Goal: Task Accomplishment & Management: Manage account settings

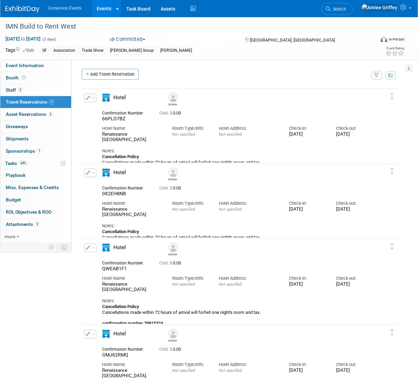
click at [106, 12] on link "Events" at bounding box center [104, 8] width 25 height 17
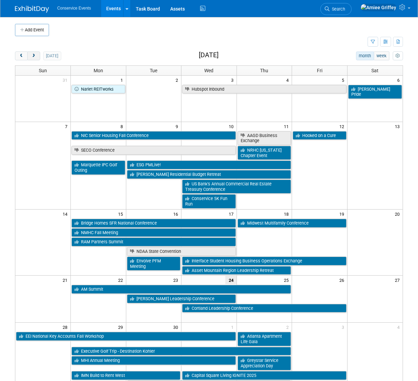
click at [35, 56] on span "next" at bounding box center [33, 56] width 5 height 4
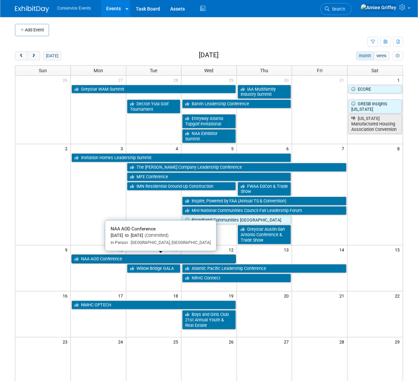
click at [93, 257] on link "NAA AOD Conference" at bounding box center [153, 258] width 164 height 9
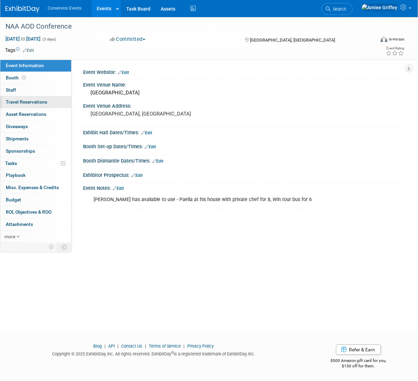
click at [36, 105] on link "0 Travel Reservations 0" at bounding box center [35, 102] width 71 height 12
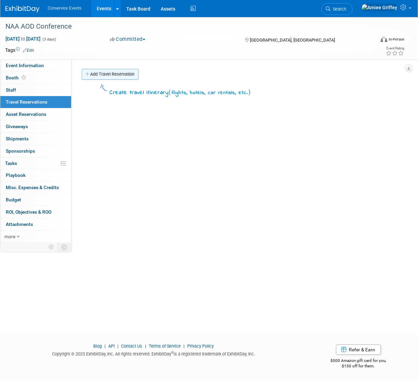
click at [101, 70] on link "Add Travel Reservation" at bounding box center [110, 74] width 57 height 11
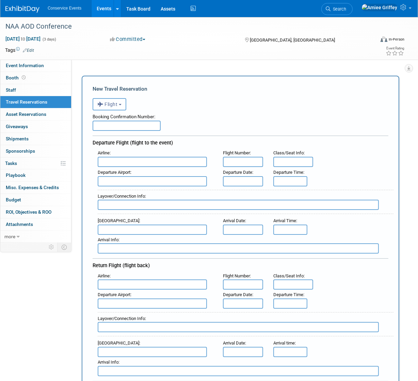
click at [118, 100] on button "Flight" at bounding box center [110, 104] width 34 height 12
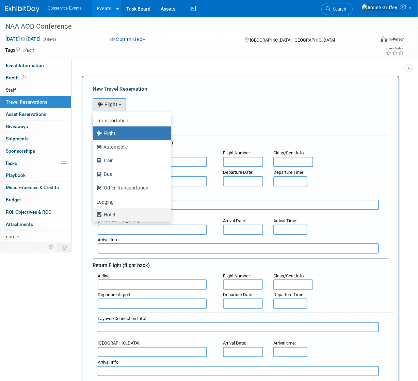
click at [117, 214] on label "Hotel" at bounding box center [130, 214] width 68 height 11
click at [94, 214] on input "Hotel" at bounding box center [92, 213] width 4 height 4
select select "6"
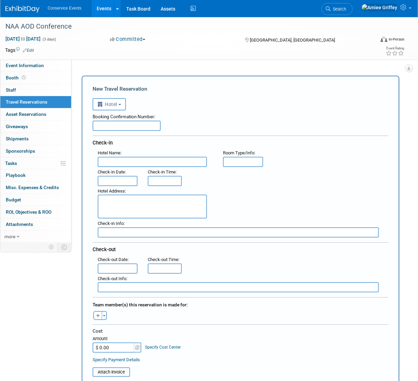
click at [108, 130] on input "text" at bounding box center [127, 125] width 68 height 10
paste input "70561SF376205"
type input "70561SF376205"
click at [134, 160] on input "text" at bounding box center [152, 162] width 109 height 10
click at [138, 163] on input "text" at bounding box center [152, 162] width 109 height 10
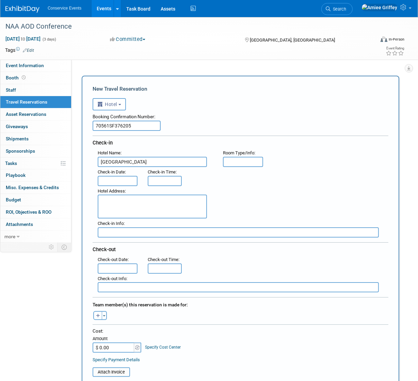
type input "Loews Atlanta Hotel"
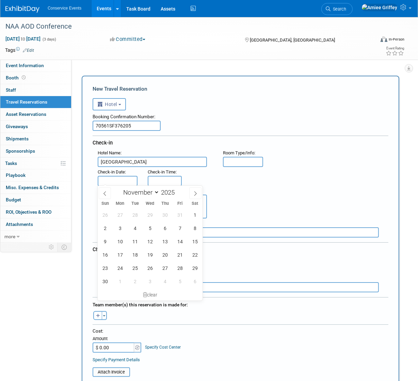
click at [127, 179] on input "text" at bounding box center [118, 181] width 40 height 10
click at [121, 244] on span "10" at bounding box center [119, 241] width 13 height 13
type input "Nov 10, 2025"
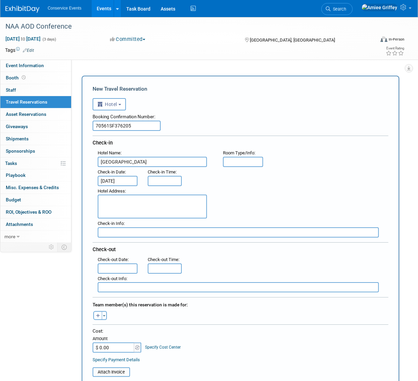
click at [118, 268] on input "text" at bounding box center [118, 268] width 40 height 10
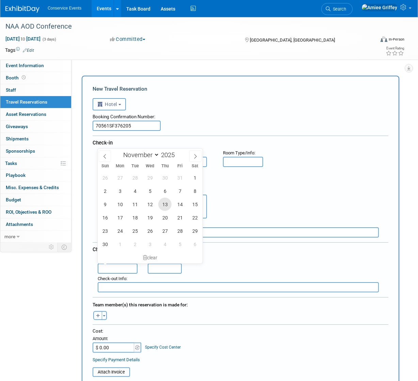
click at [165, 201] on span "13" at bounding box center [164, 203] width 13 height 13
type input "Nov 13, 2025"
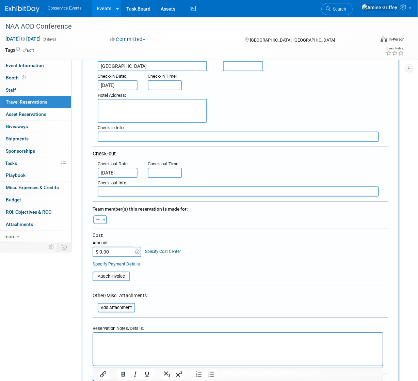
scroll to position [97, 0]
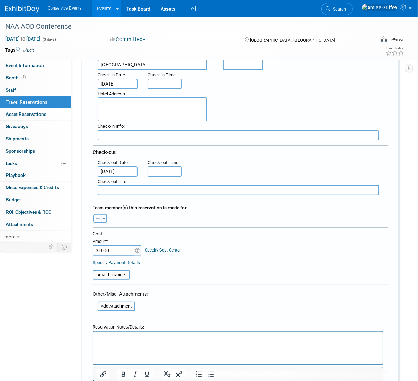
click at [98, 217] on icon "button" at bounding box center [98, 218] width 4 height 4
select select
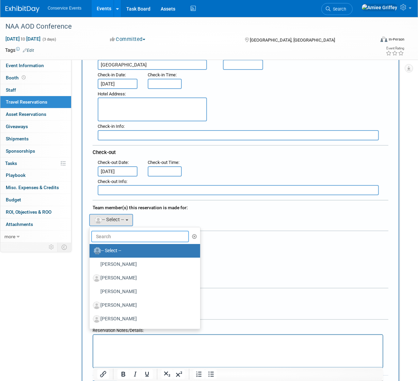
click at [107, 232] on input "text" at bounding box center [140, 236] width 98 height 12
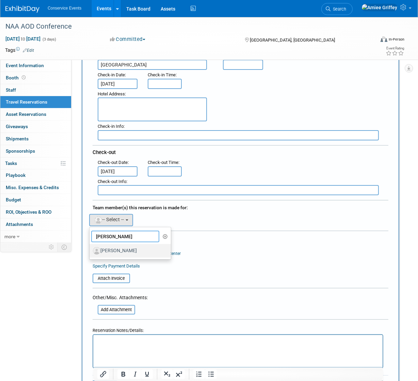
type input "zach"
click at [115, 245] on label "Zach Beck" at bounding box center [128, 250] width 71 height 11
click at [91, 247] on input "Zach Beck" at bounding box center [88, 249] width 4 height 4
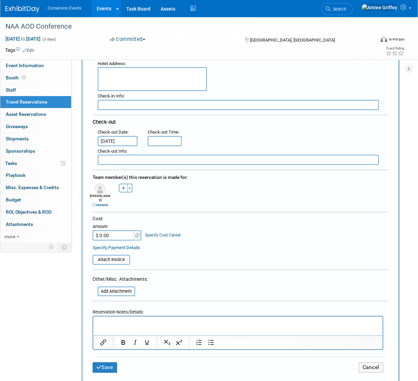
scroll to position [205, 0]
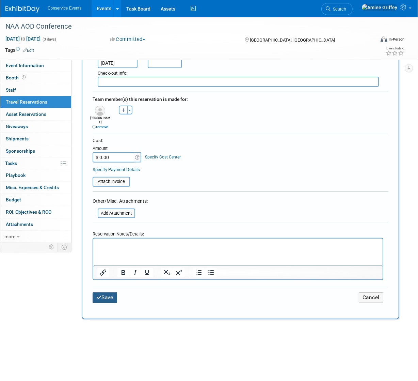
click at [112, 292] on button "Save" at bounding box center [105, 297] width 25 height 11
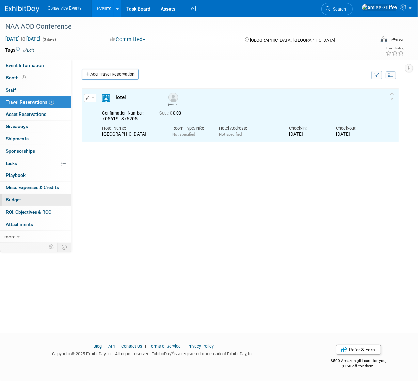
scroll to position [0, 0]
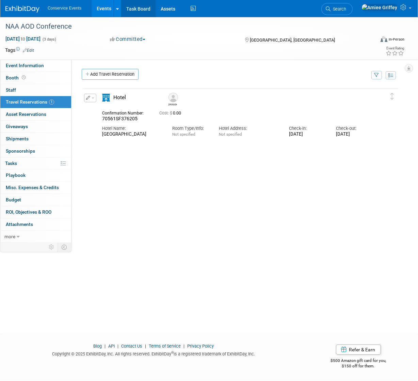
click at [136, 10] on link "Task Board" at bounding box center [138, 8] width 34 height 17
